Goal: Find specific page/section: Find specific page/section

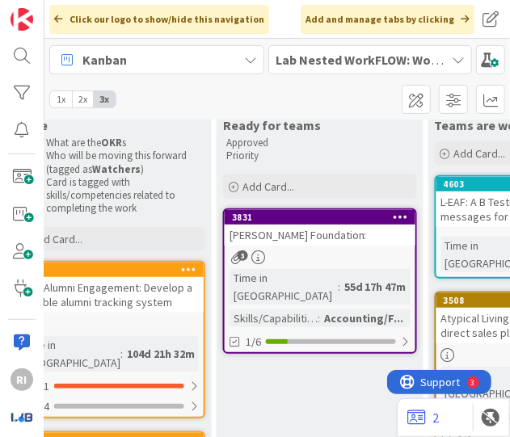
scroll to position [215, 1975]
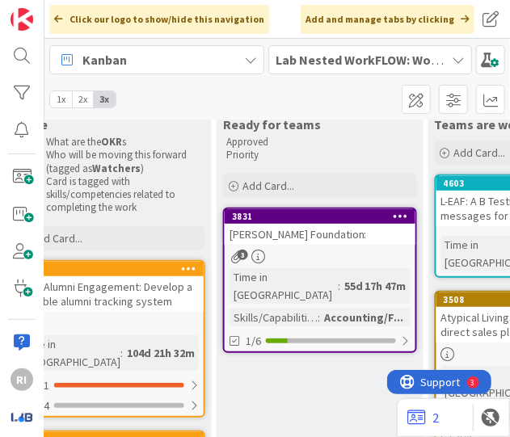
click at [313, 240] on div "[PERSON_NAME] Foundation:" at bounding box center [320, 234] width 191 height 21
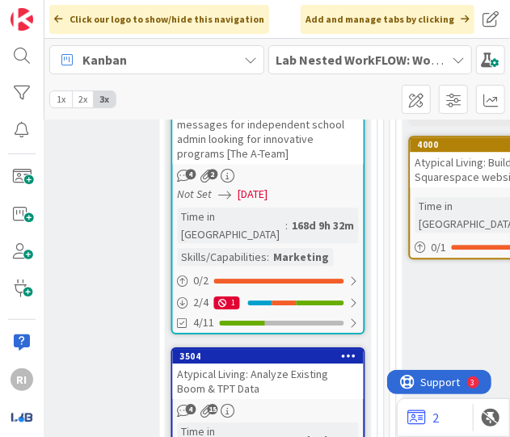
scroll to position [1184, 2239]
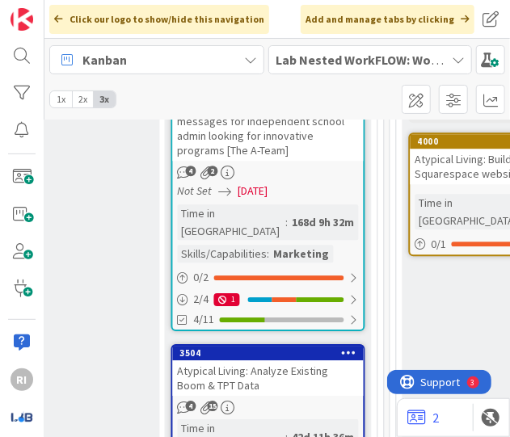
click at [446, 57] on div "Lab Nested WorkFLOW: Workshop" at bounding box center [370, 59] width 204 height 29
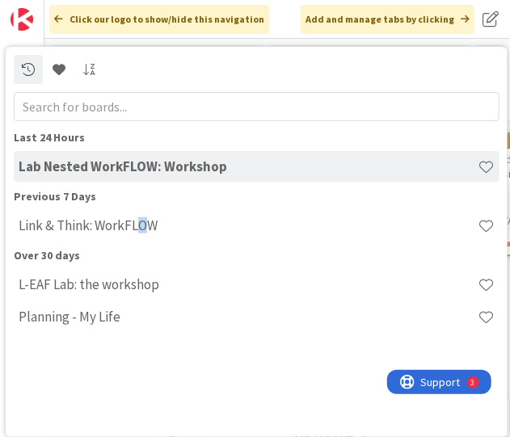
click at [144, 228] on h4 "Link & Think: WorkFLOW" at bounding box center [248, 225] width 459 height 16
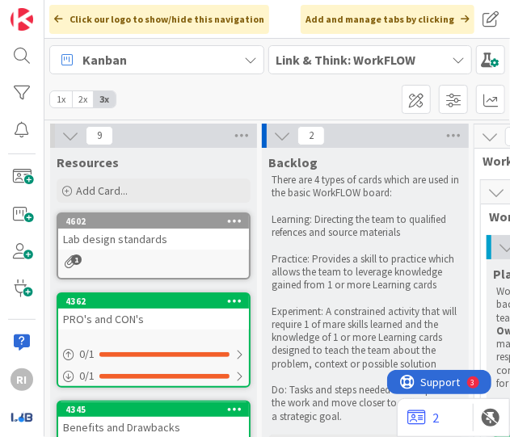
drag, startPoint x: 229, startPoint y: 300, endPoint x: 194, endPoint y: 311, distance: 36.5
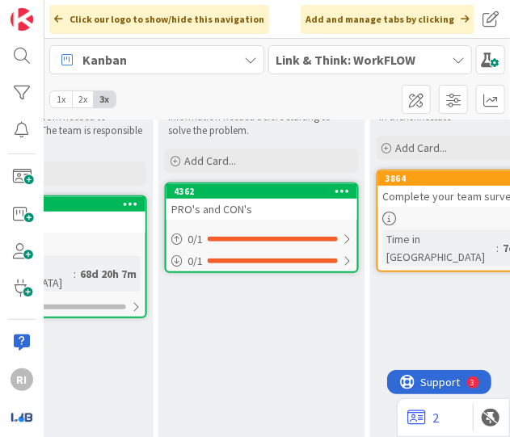
scroll to position [240, 540]
drag, startPoint x: 230, startPoint y: 414, endPoint x: 215, endPoint y: 424, distance: 18.1
click at [192, 424] on div "8 Resources Add Card... 4602 Lab design standards 1 4345 Benefits and Drawbacks…" at bounding box center [276, 278] width 465 height 317
drag, startPoint x: 224, startPoint y: 422, endPoint x: 218, endPoint y: 432, distance: 11.2
click at [218, 432] on div "8 Resources Add Card... 4602 Lab design standards 1 4345 Benefits and Drawbacks…" at bounding box center [276, 278] width 465 height 317
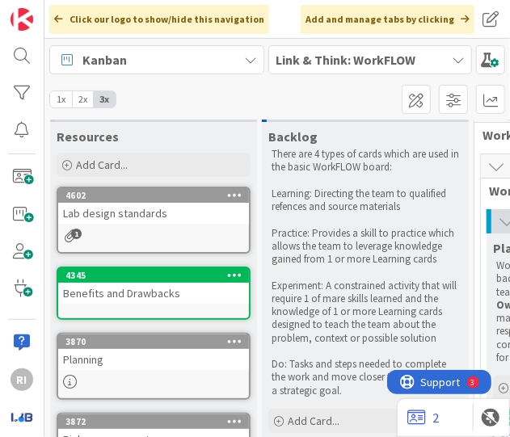
scroll to position [107, 0]
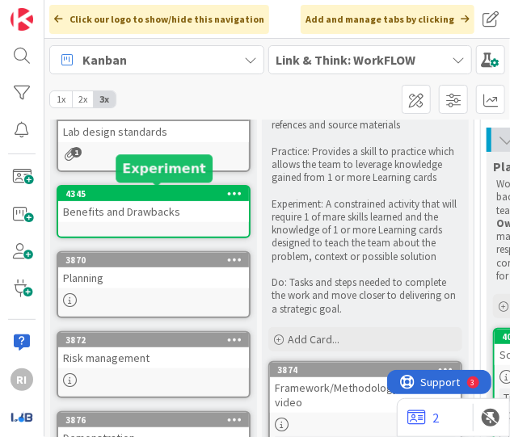
drag, startPoint x: 142, startPoint y: 183, endPoint x: 174, endPoint y: 187, distance: 32.7
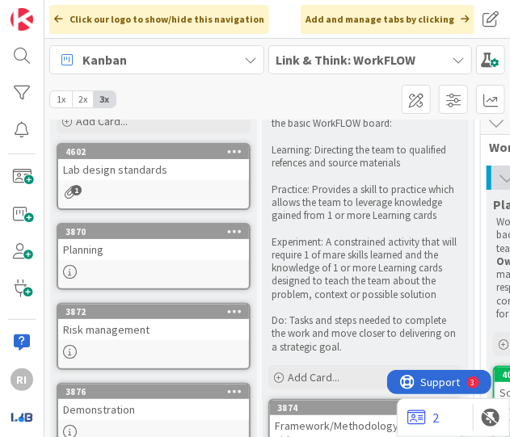
scroll to position [0, 0]
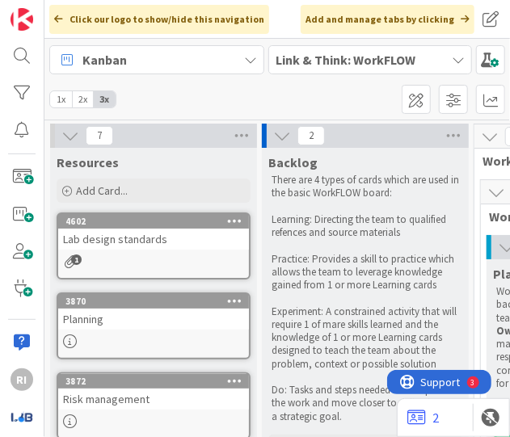
click at [112, 248] on div "Lab design standards" at bounding box center [153, 239] width 191 height 21
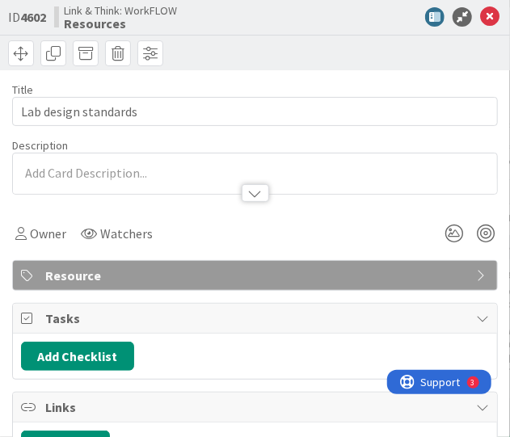
type textarea "x"
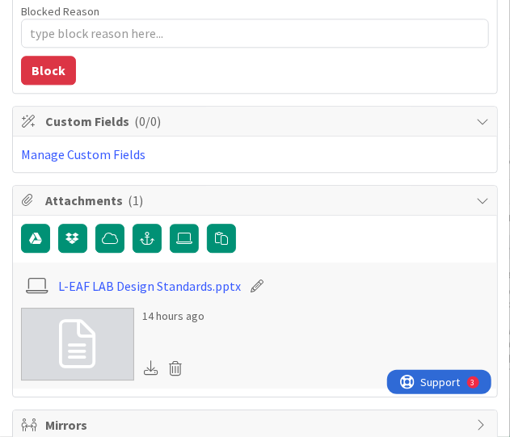
scroll to position [1024, 0]
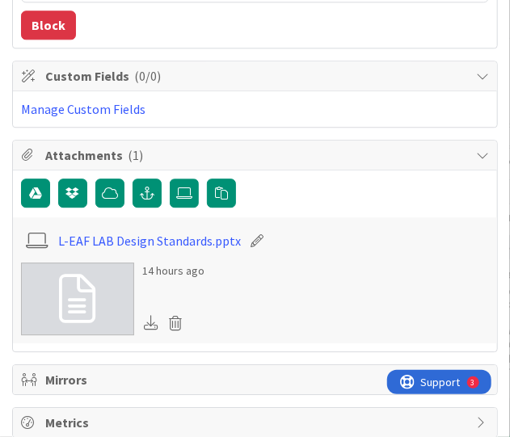
click at [150, 315] on icon at bounding box center [151, 322] width 15 height 15
